Goal: Transaction & Acquisition: Purchase product/service

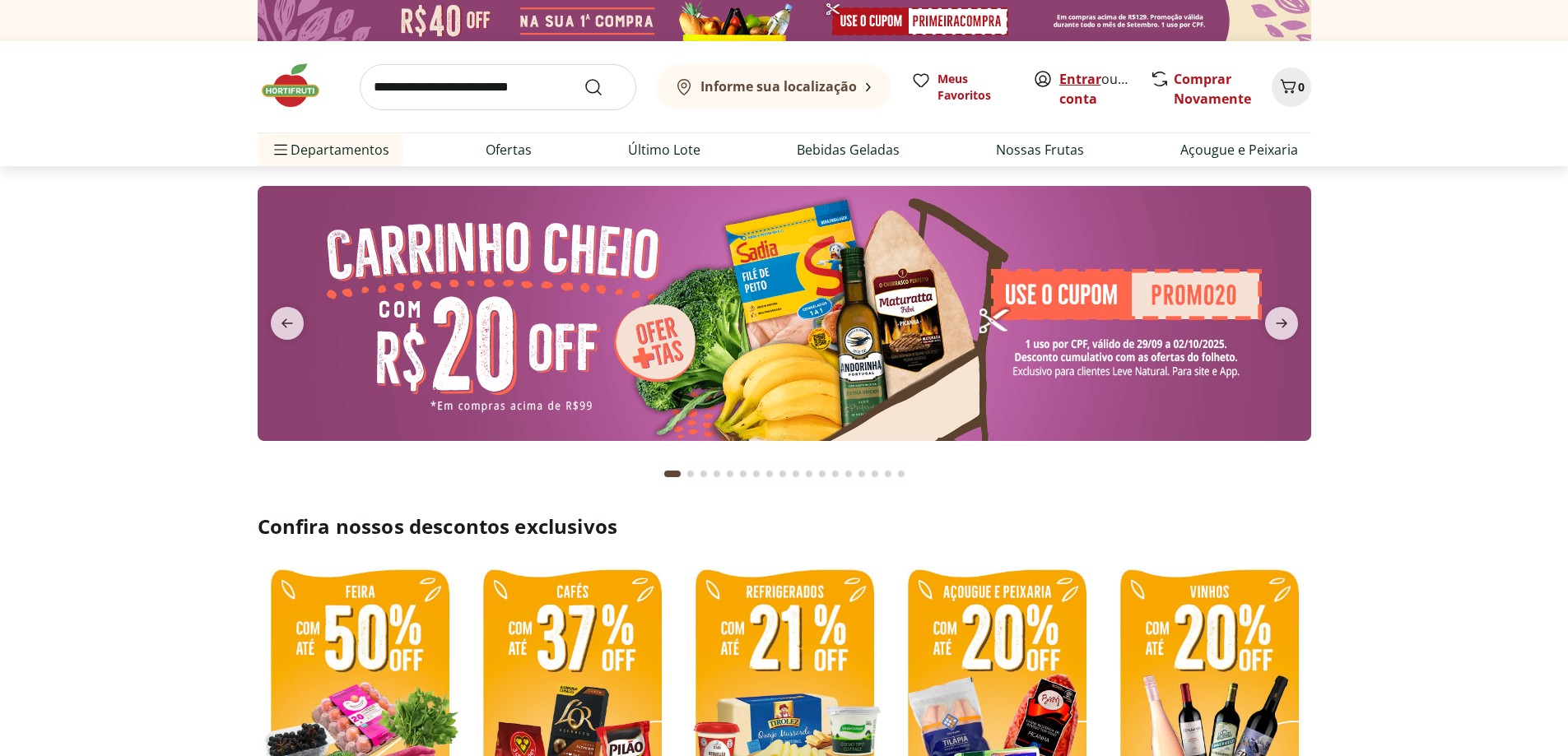
click at [1089, 79] on link "Entrar" at bounding box center [1080, 79] width 42 height 18
click at [1050, 272] on img at bounding box center [784, 313] width 1054 height 256
select select "**********"
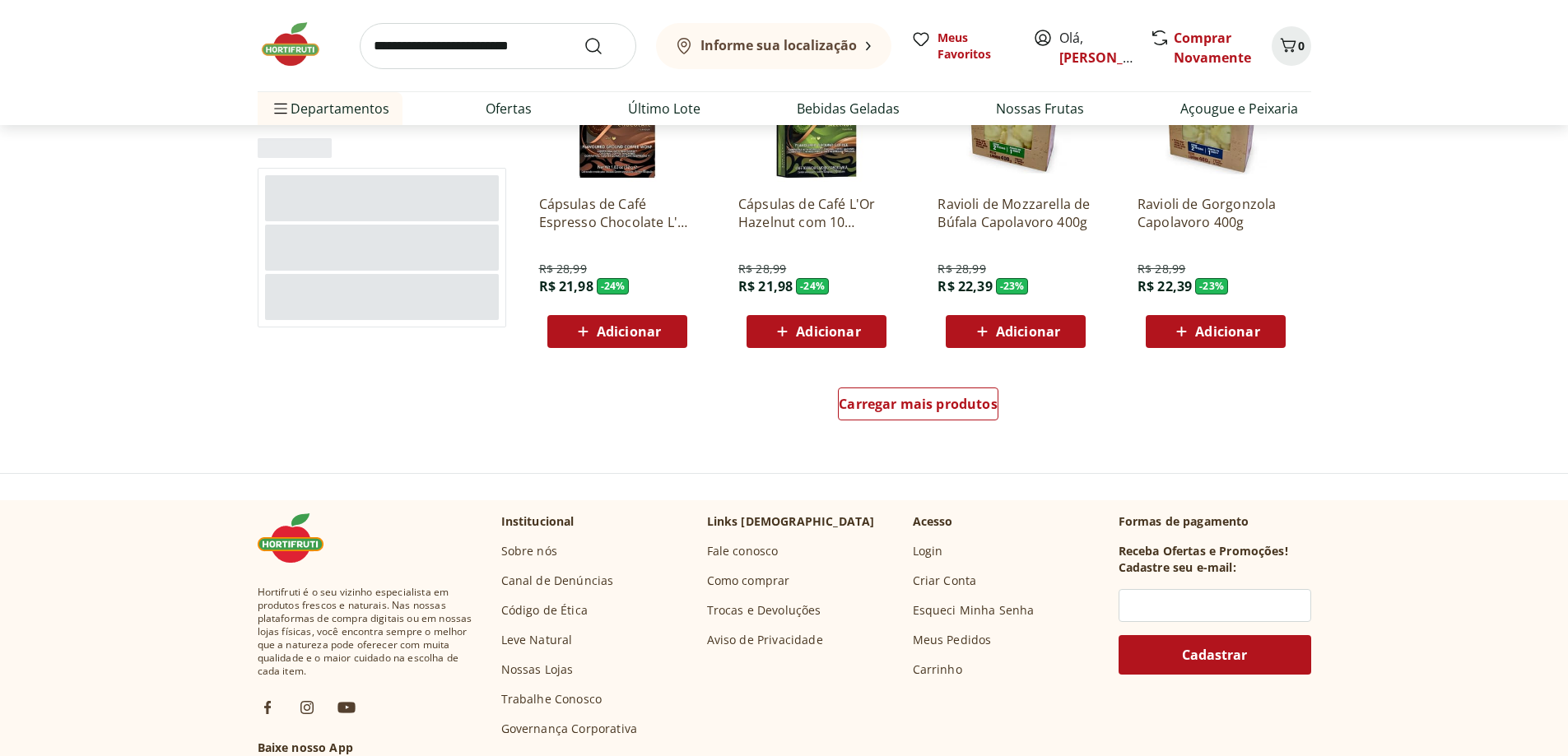
scroll to position [906, 0]
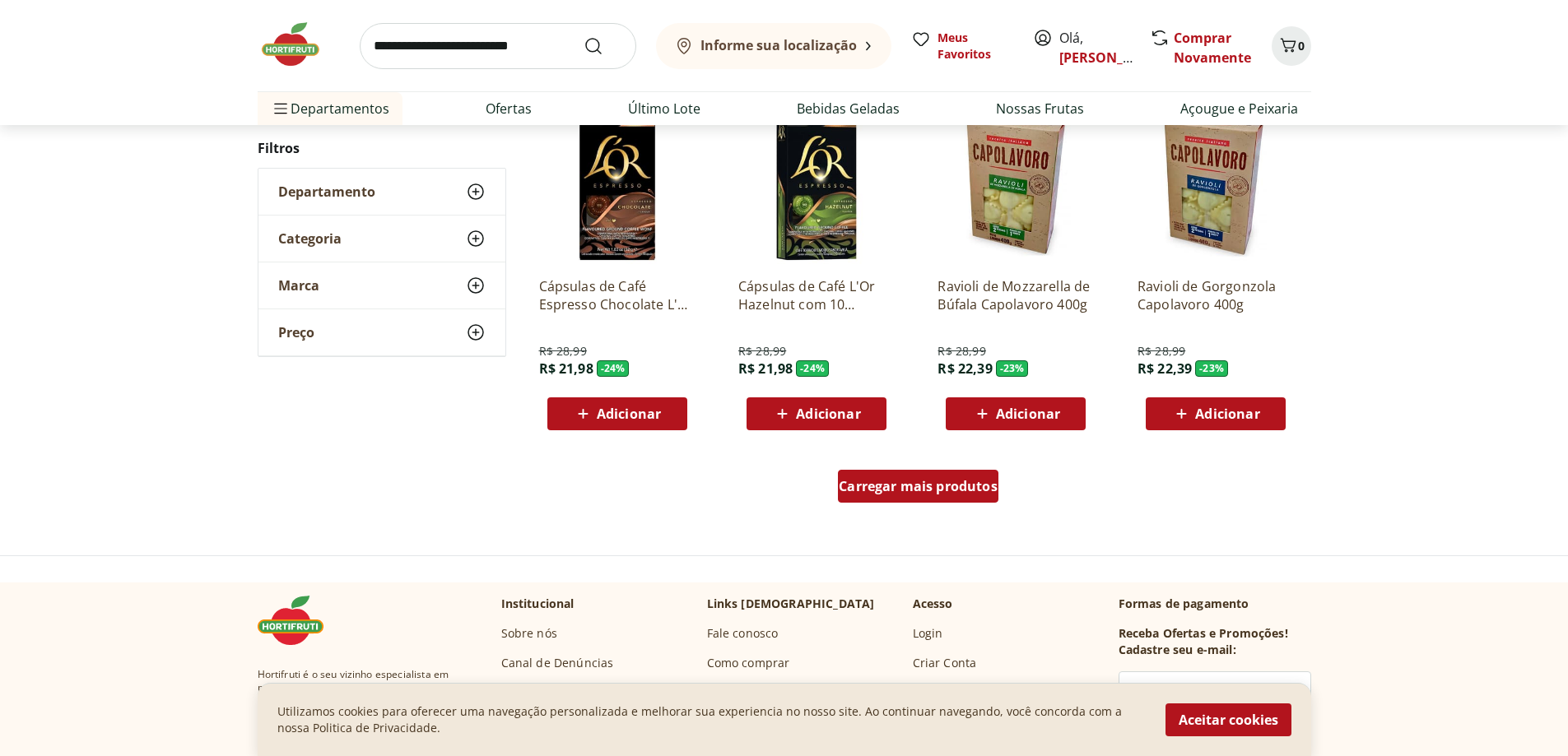
click at [981, 499] on div "Carregar mais produtos" at bounding box center [918, 487] width 160 height 33
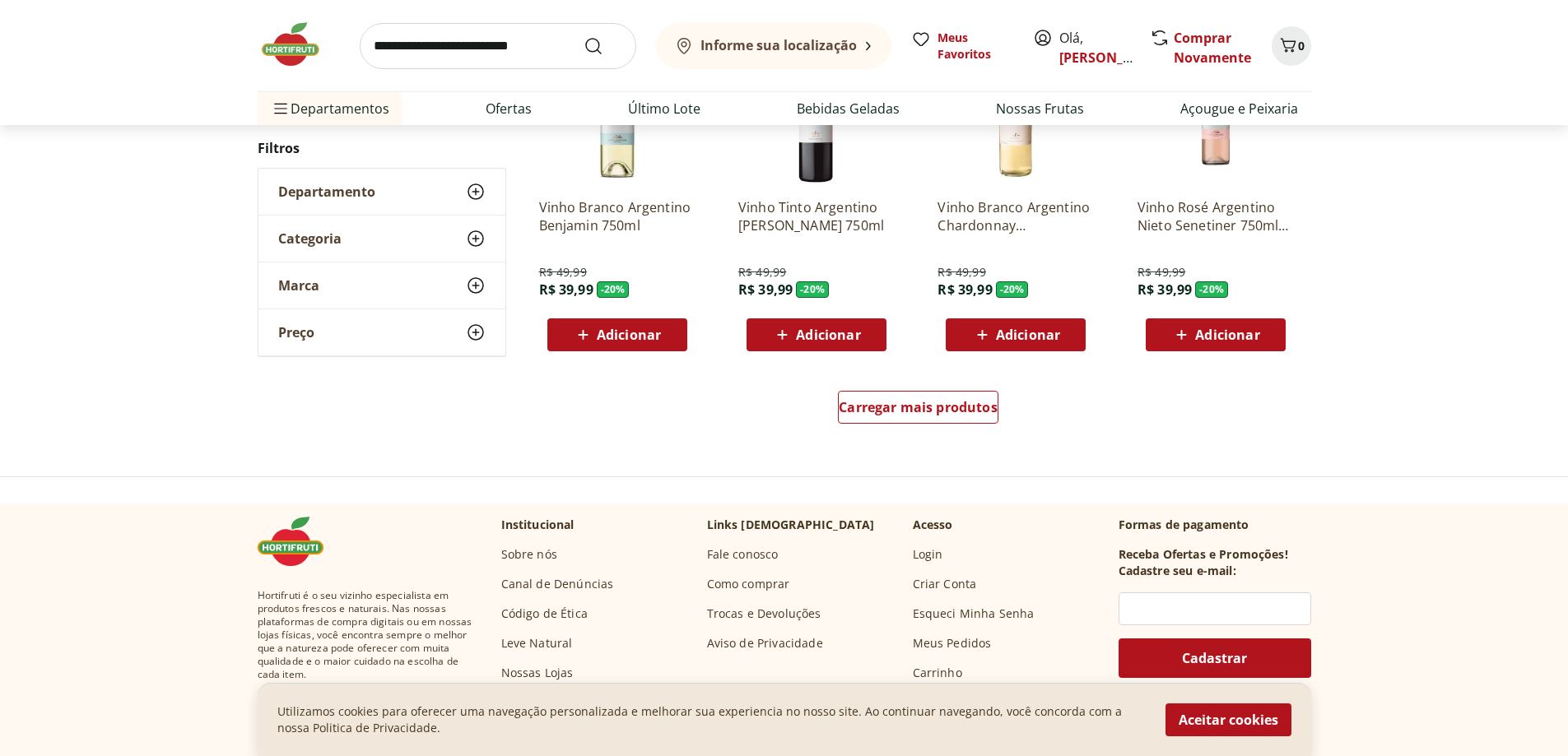
scroll to position [1152, 0]
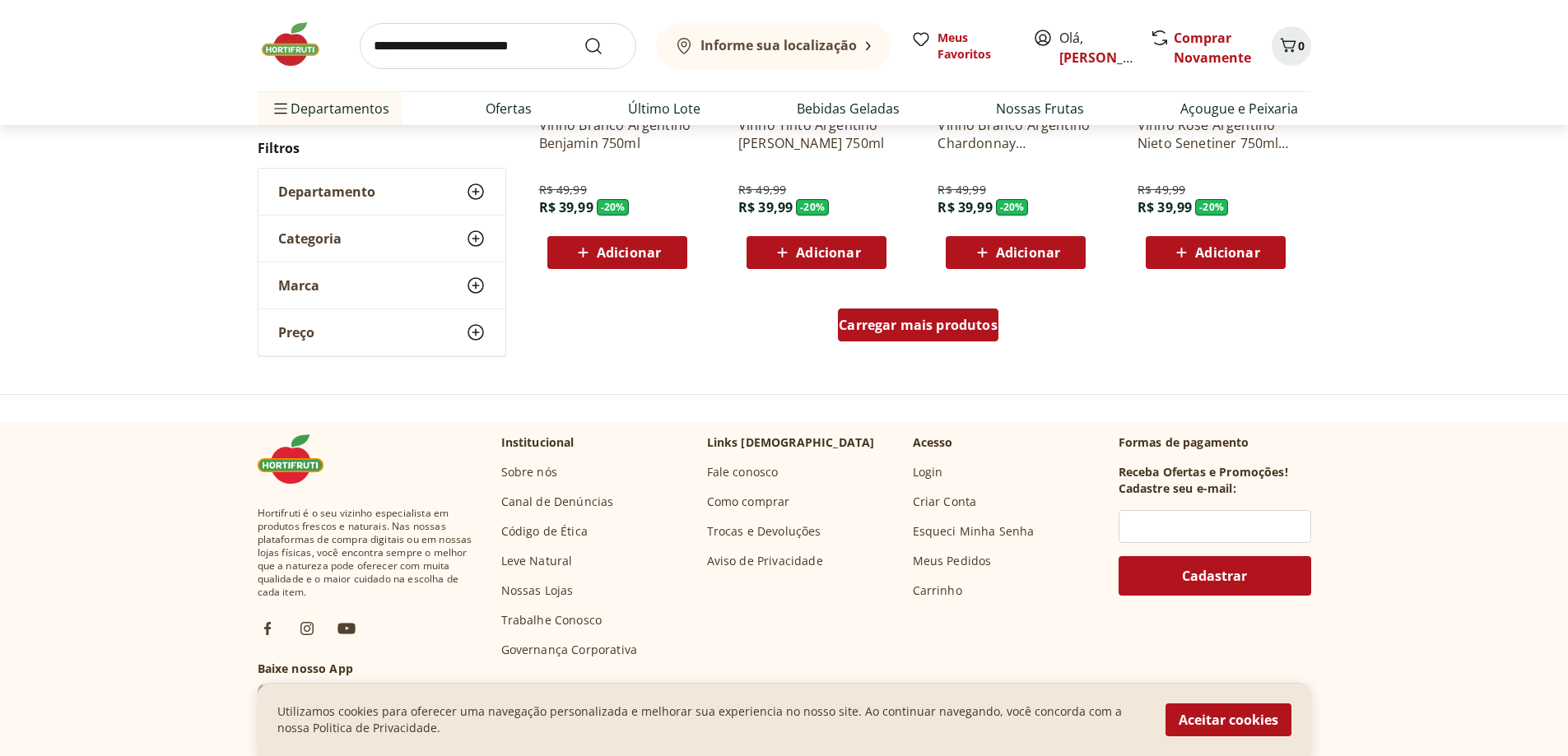
click at [889, 330] on span "Carregar mais produtos" at bounding box center [918, 326] width 158 height 14
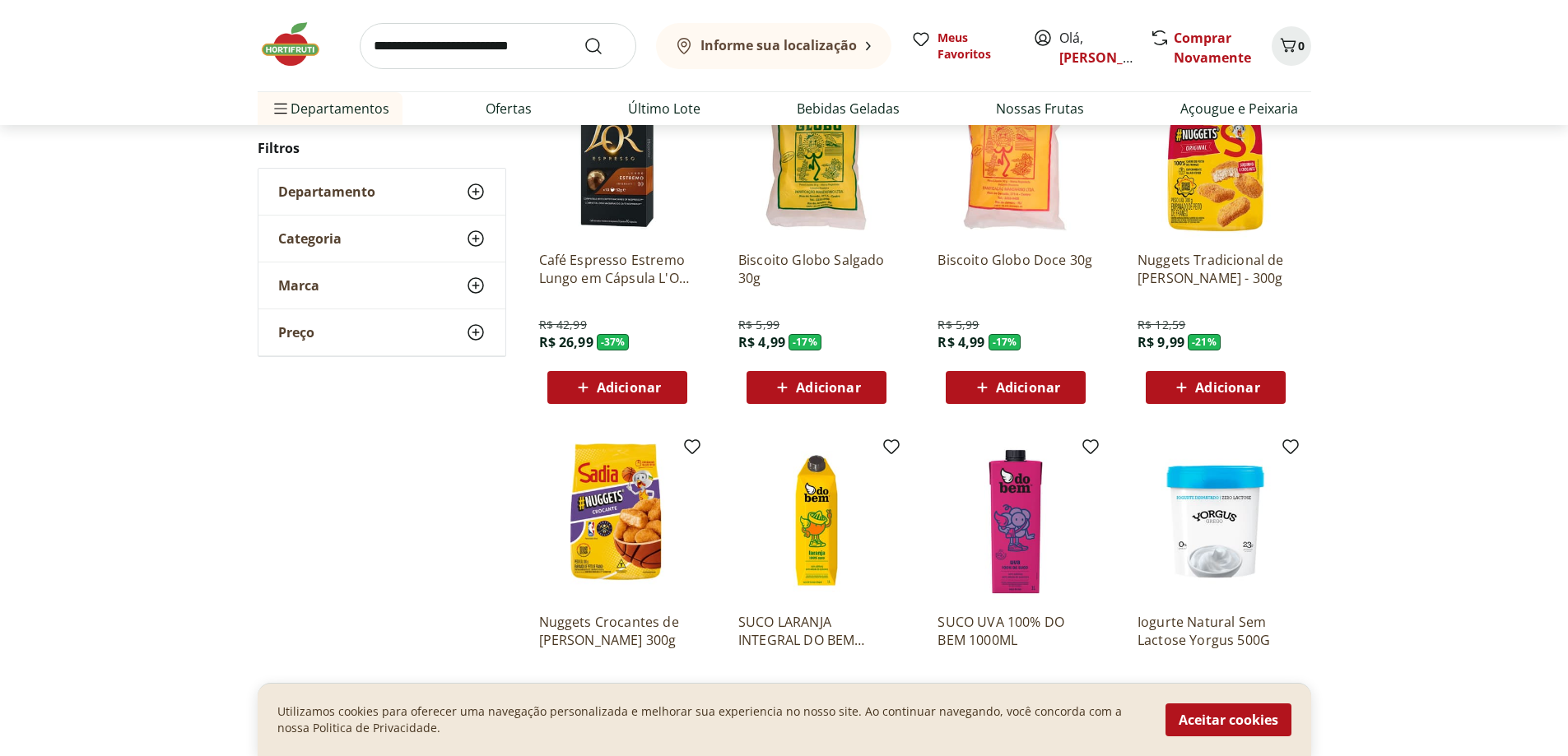
scroll to position [984, 0]
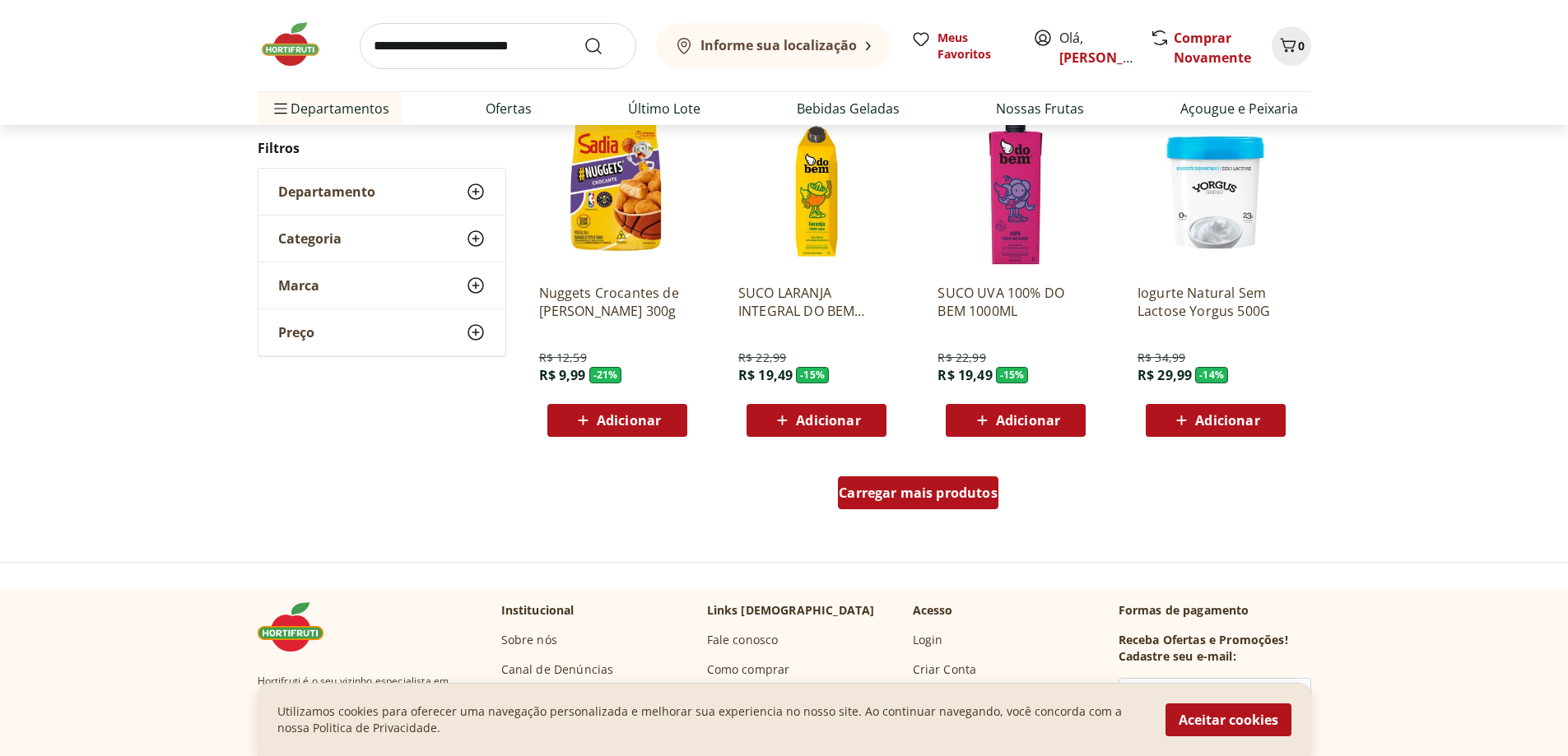
click at [908, 489] on span "Carregar mais produtos" at bounding box center [918, 494] width 158 height 14
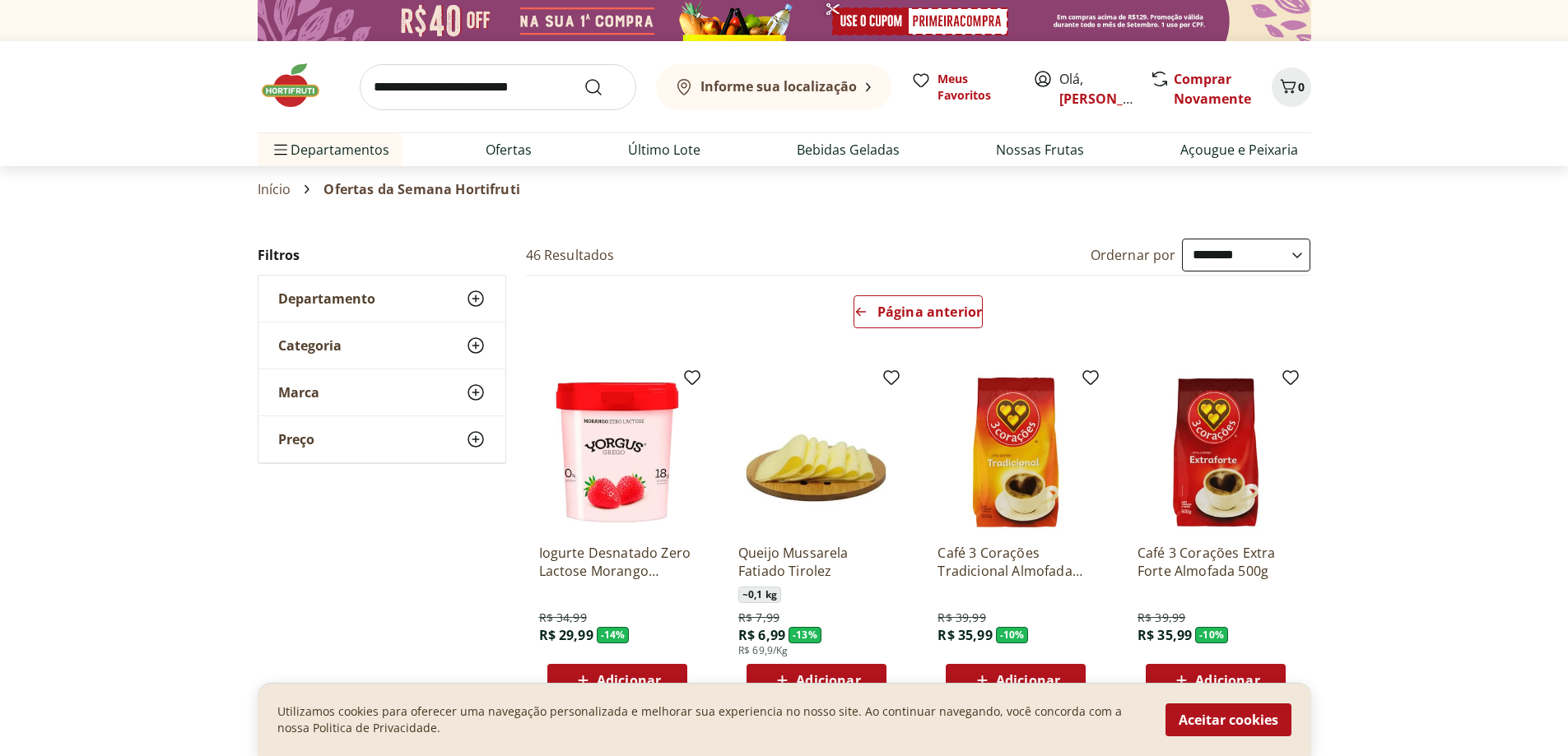
drag, startPoint x: 361, startPoint y: 91, endPoint x: 346, endPoint y: 90, distance: 15.0
click at [355, 93] on div "Informe sua localização Meus Favoritos Olá, Daniel Comprar Novamente 0" at bounding box center [784, 86] width 1054 height 91
click at [321, 92] on img at bounding box center [298, 86] width 83 height 50
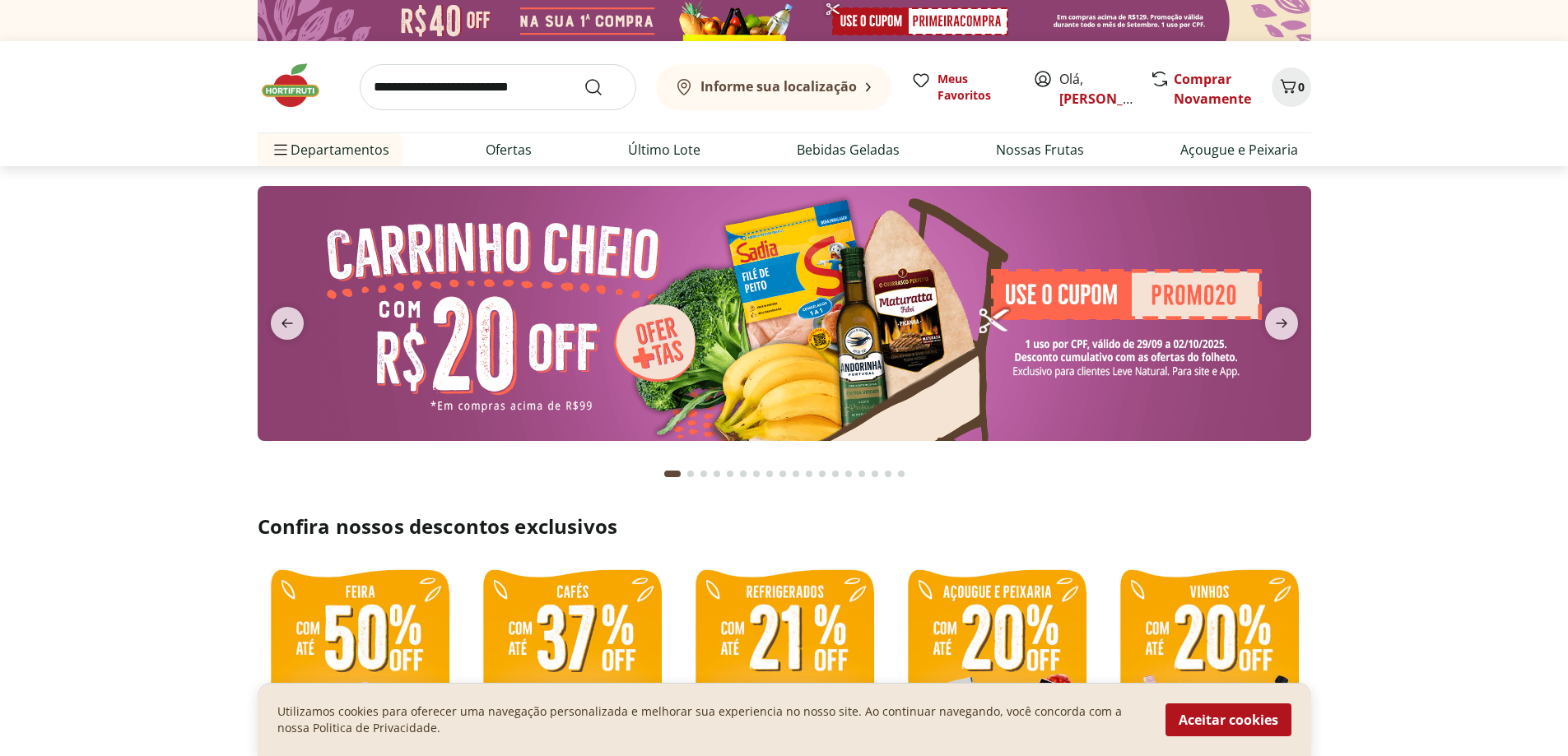
click at [884, 326] on img at bounding box center [784, 313] width 1054 height 256
select select "**********"
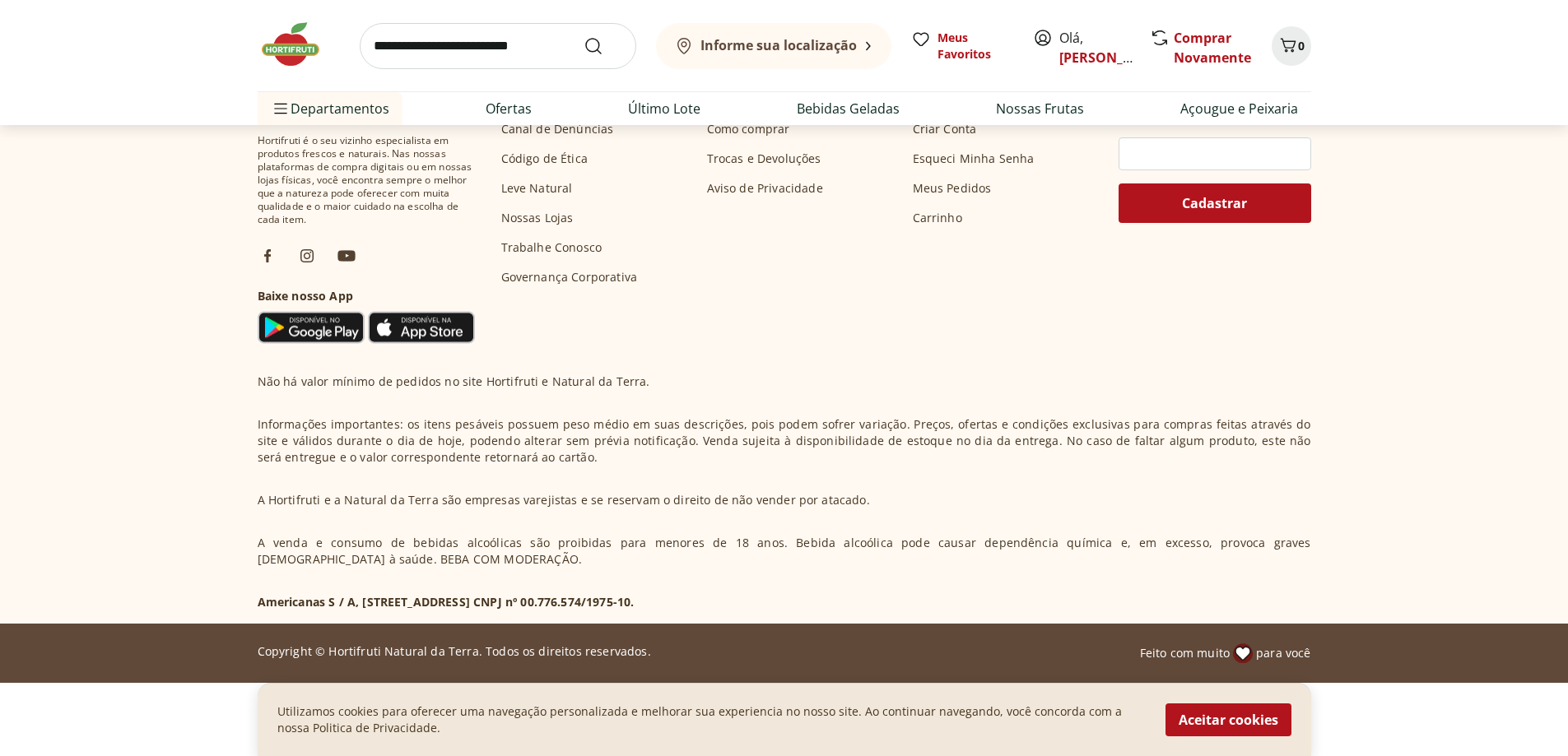
scroll to position [781, 0]
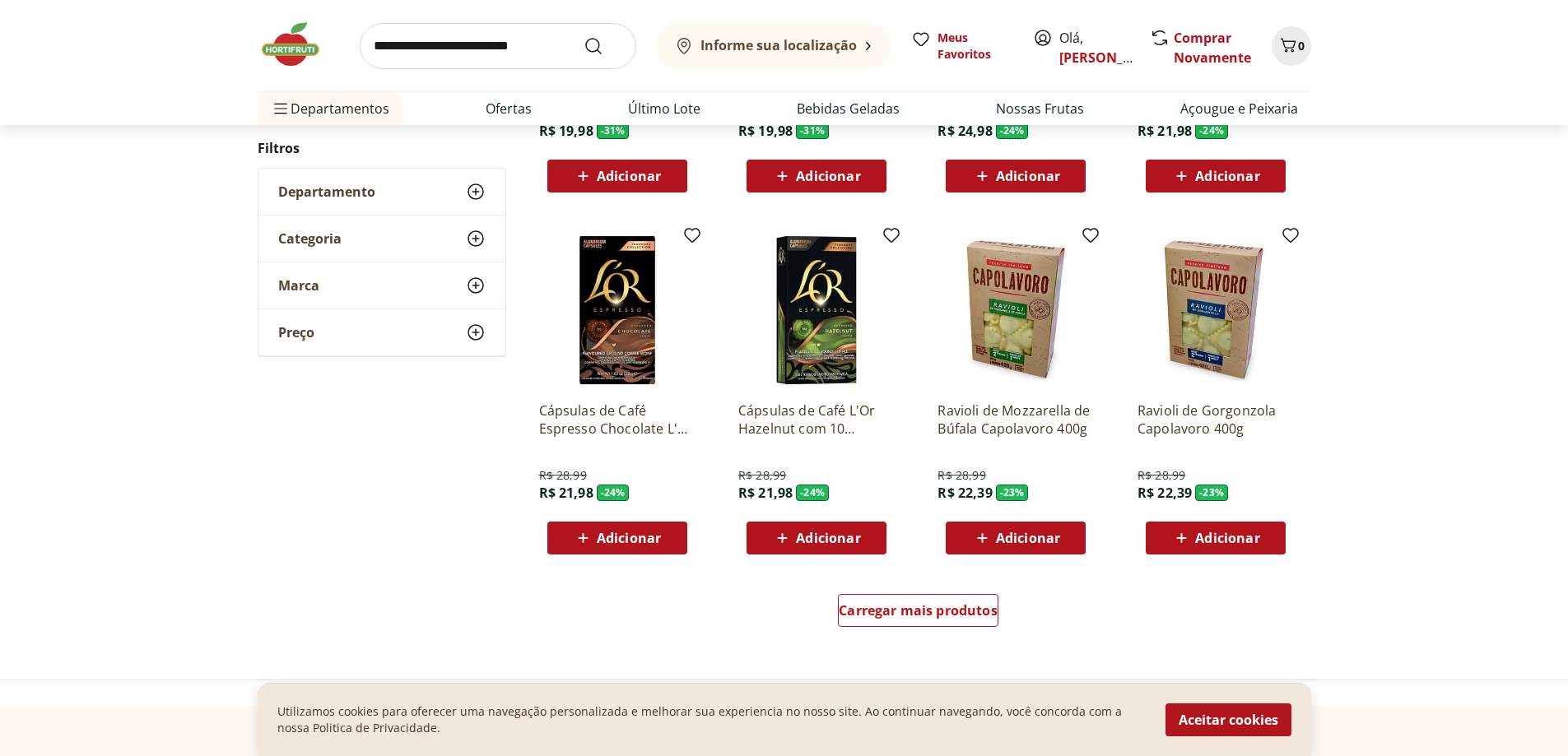
click at [289, 52] on img at bounding box center [298, 44] width 83 height 50
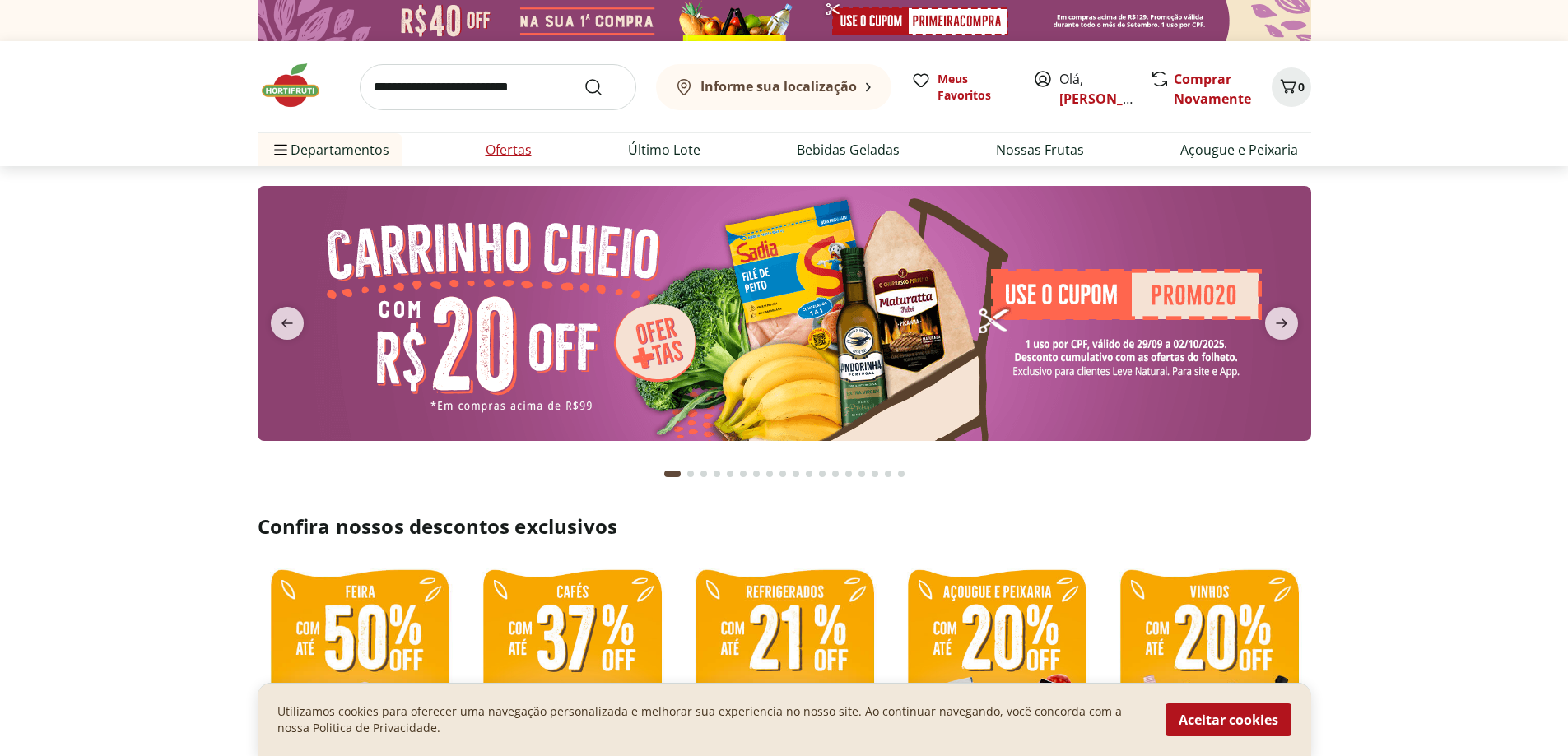
click at [536, 154] on li "Ofertas" at bounding box center [508, 150] width 73 height 33
click at [519, 153] on link "Ofertas" at bounding box center [508, 150] width 46 height 19
select select "**********"
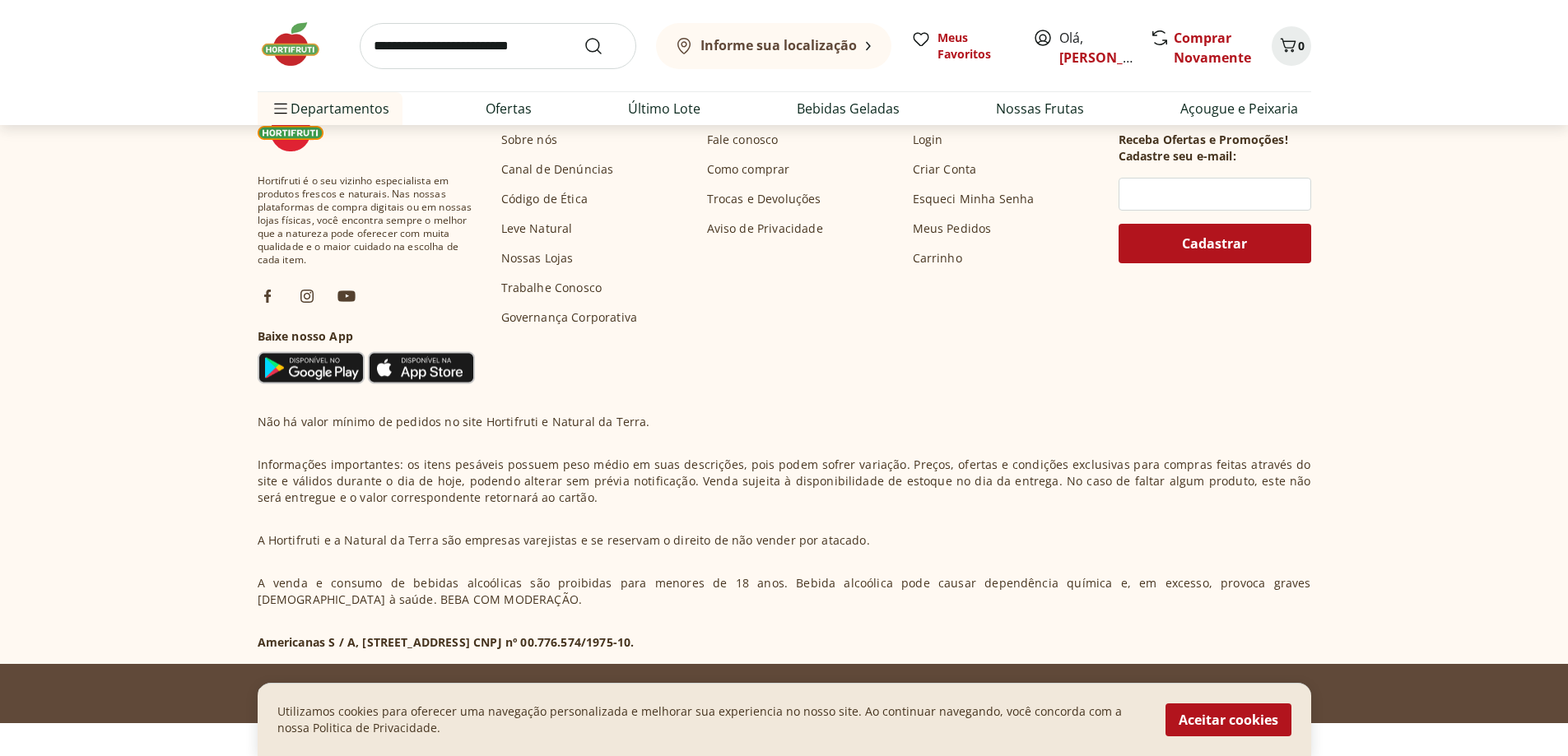
scroll to position [1070, 0]
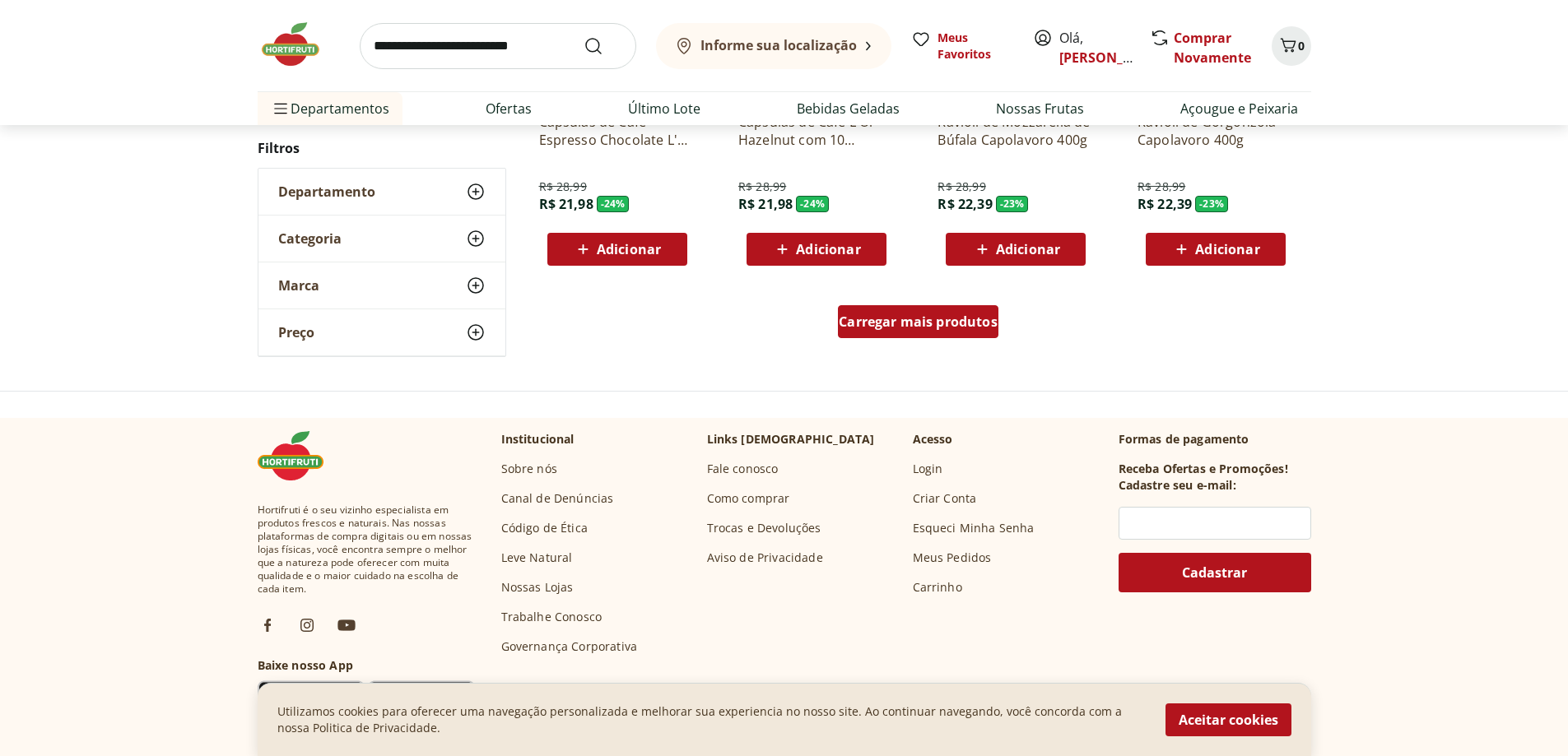
click at [929, 331] on div "Carregar mais produtos" at bounding box center [918, 322] width 160 height 33
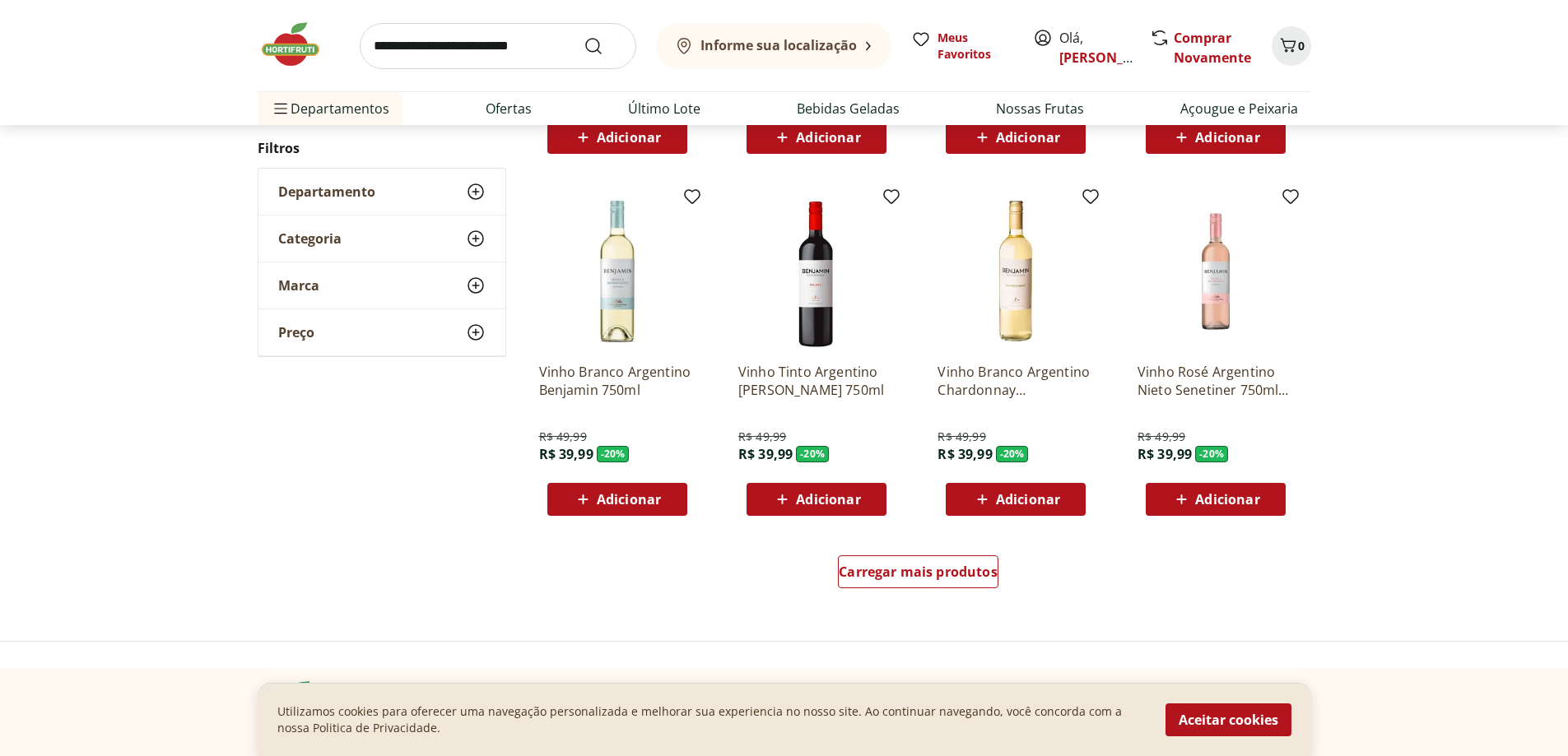
scroll to position [1070, 0]
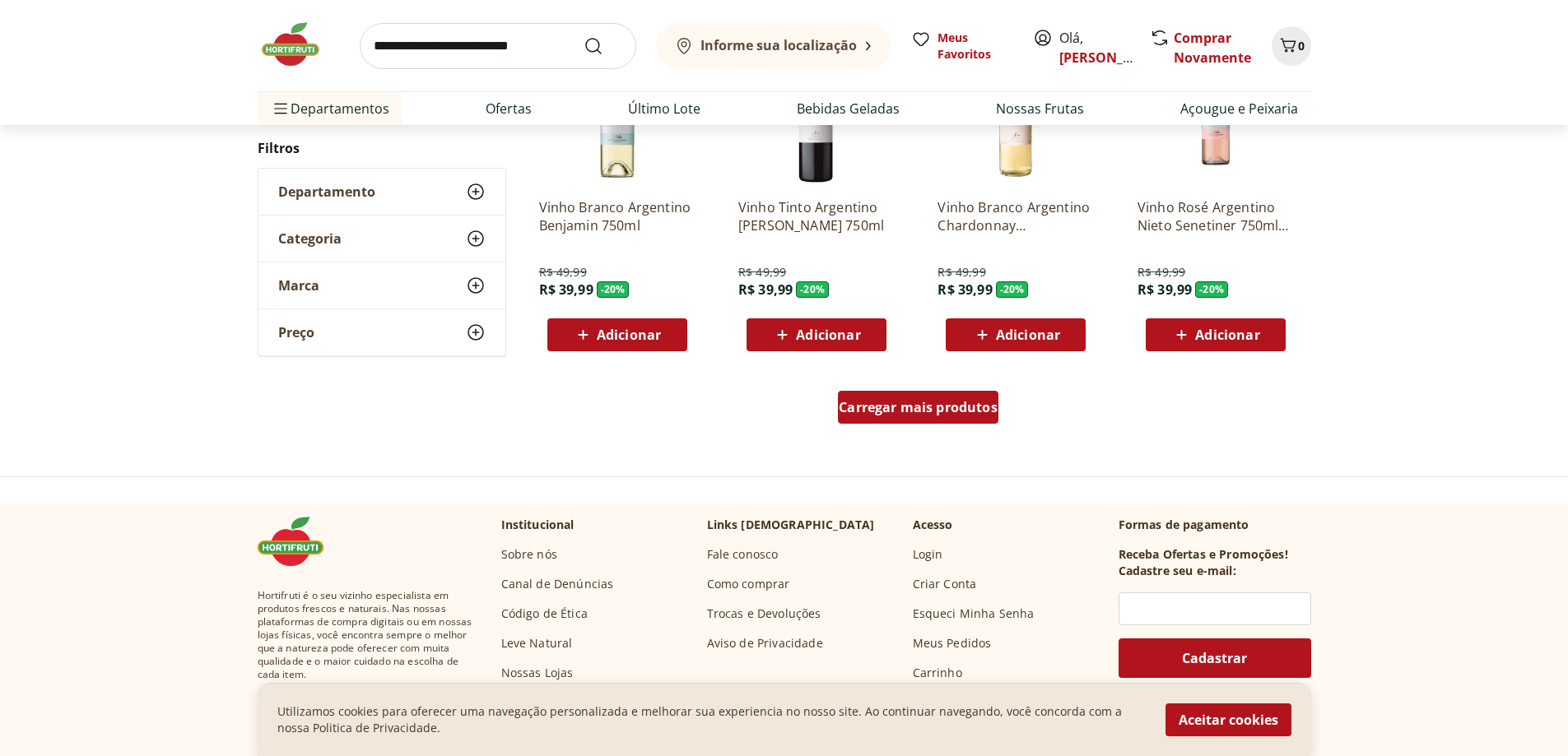
click at [928, 419] on div "Carregar mais produtos" at bounding box center [918, 407] width 160 height 33
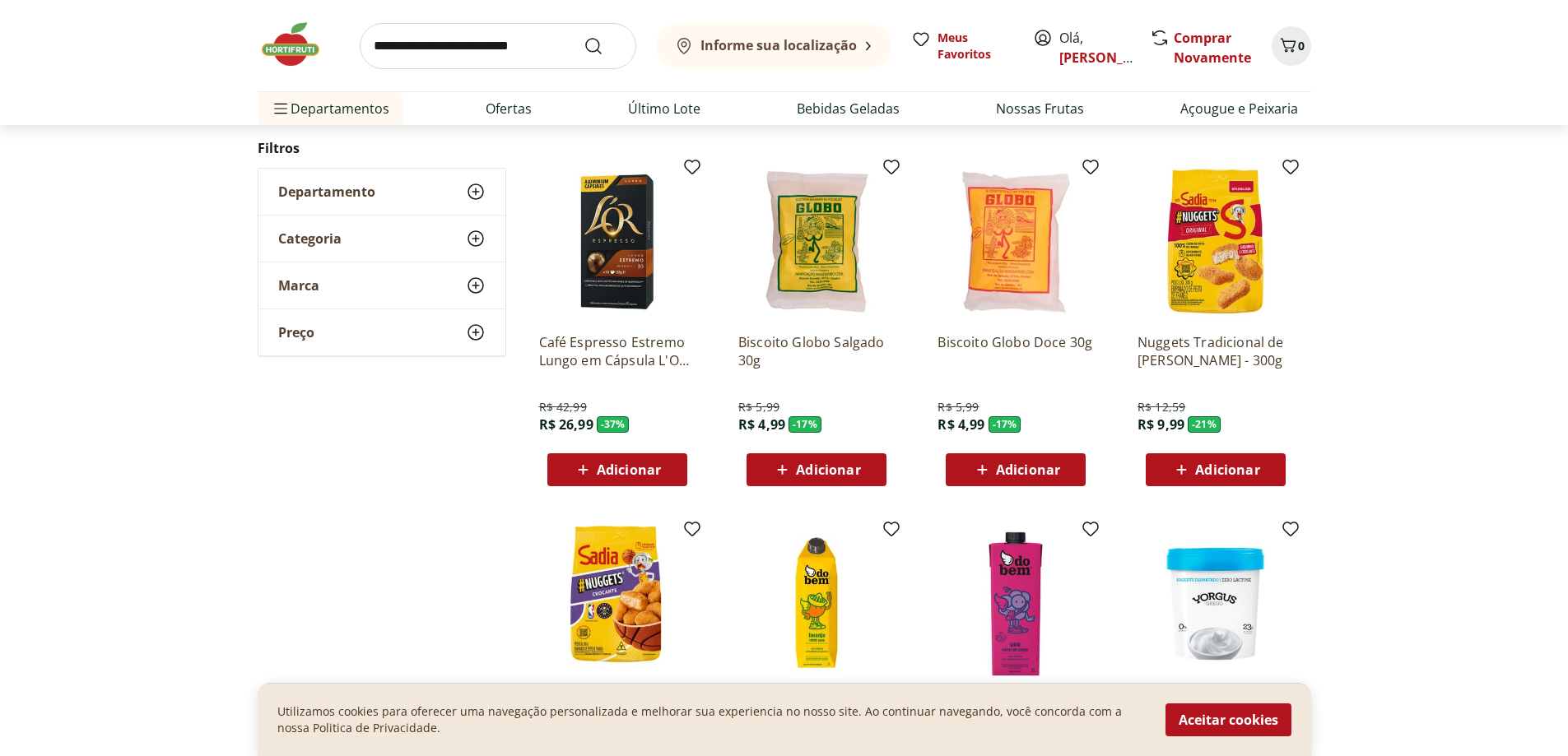
scroll to position [820, 0]
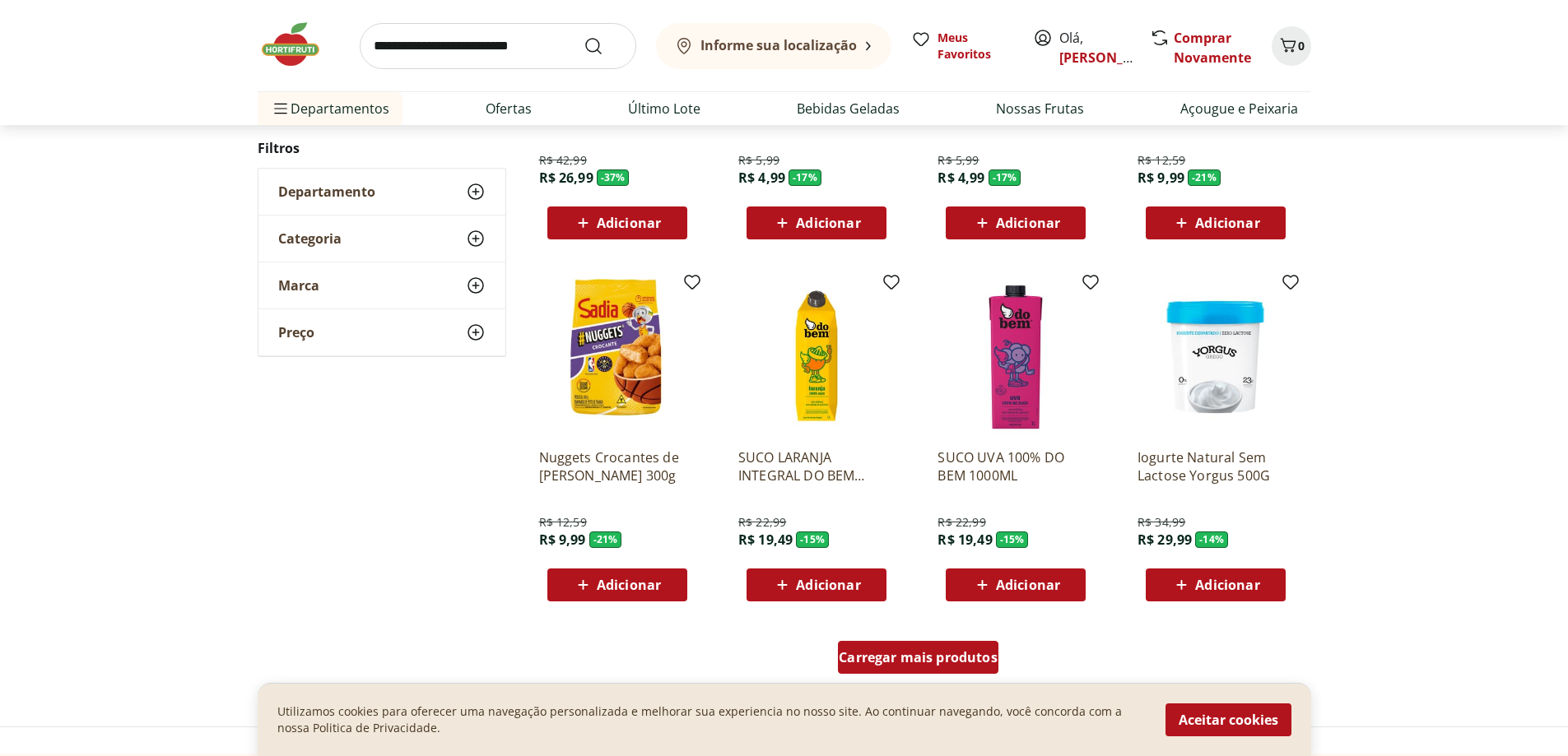
click at [913, 670] on div "Carregar mais produtos" at bounding box center [918, 658] width 160 height 33
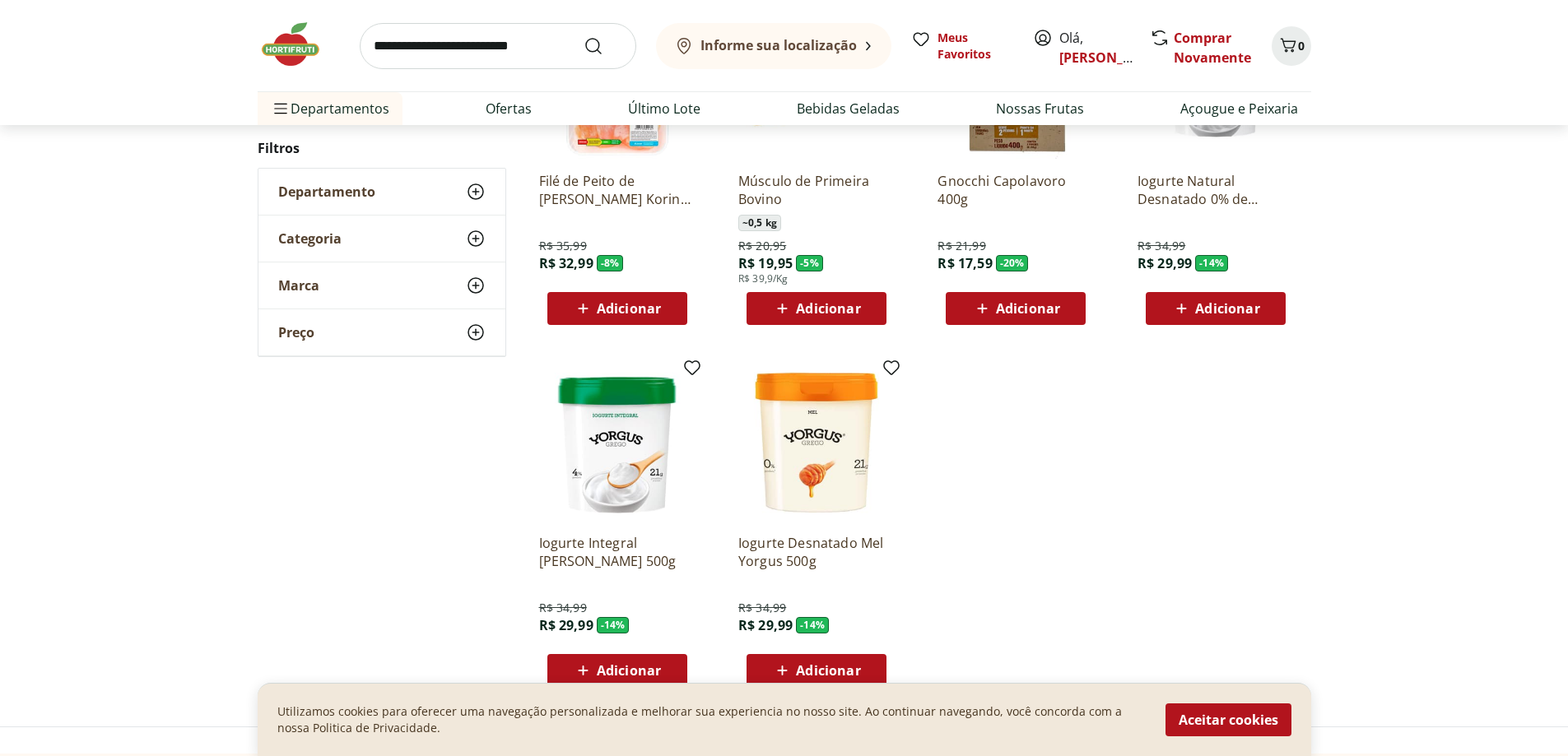
scroll to position [816, 0]
